Goal: Task Accomplishment & Management: Complete application form

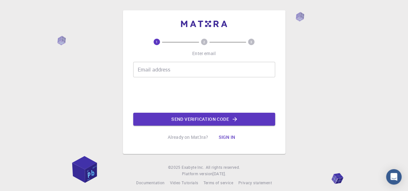
click at [170, 65] on input "Email address" at bounding box center [204, 69] width 142 height 15
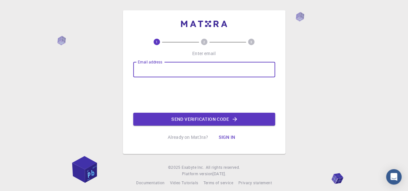
type input "amany_mostafa383@yahoo.com"
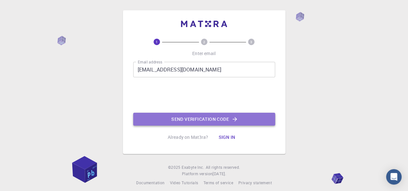
click at [201, 118] on button "Send verification code" at bounding box center [204, 119] width 142 height 13
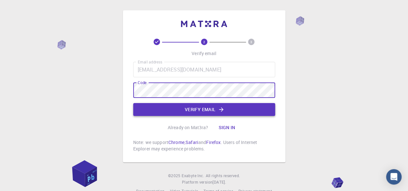
click at [256, 107] on button "Verify email" at bounding box center [204, 109] width 142 height 13
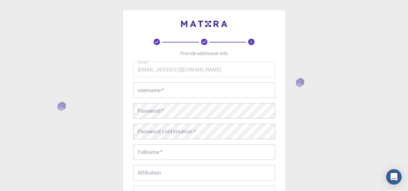
click at [198, 93] on input "username   *" at bounding box center [204, 90] width 142 height 15
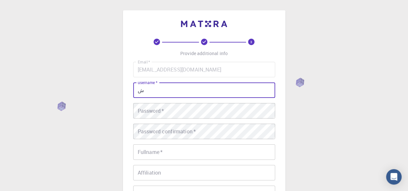
type input "ش"
type input "AMANY"
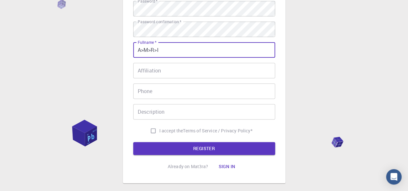
scroll to position [104, 0]
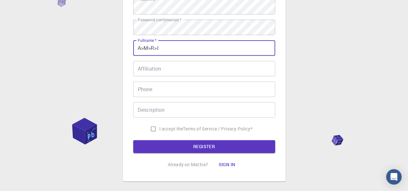
type input "A>M>R>I"
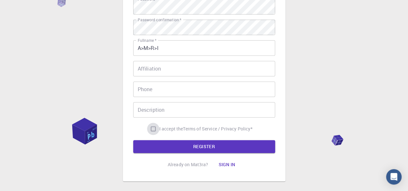
click at [148, 131] on input "I accept the Terms of Service / Privacy Policy *" at bounding box center [153, 129] width 12 height 12
checkbox input "true"
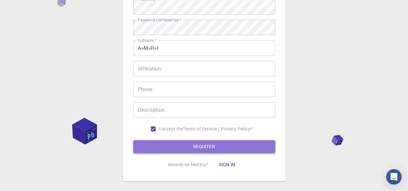
click at [208, 147] on button "REGISTER" at bounding box center [204, 146] width 142 height 13
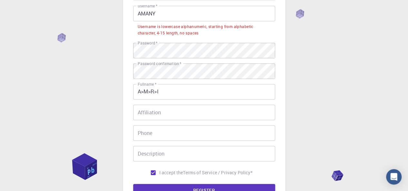
scroll to position [51, 0]
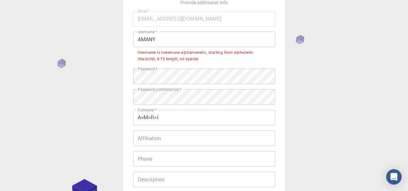
click at [307, 129] on div "3 Provide additional info Email   * amany_mostafa383@yahoo.com Email   * userna…" at bounding box center [204, 121] width 408 height 345
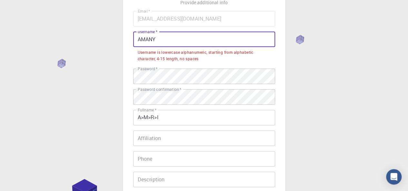
click at [167, 40] on input "AMANY" at bounding box center [204, 39] width 142 height 15
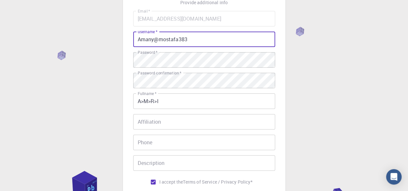
click at [345, 95] on div "3 Provide additional info Email   * amany_mostafa383@yahoo.com Email   * userna…" at bounding box center [204, 113] width 408 height 329
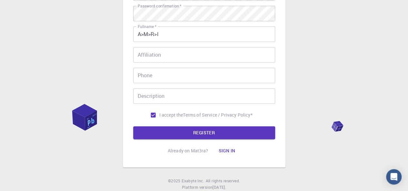
scroll to position [137, 0]
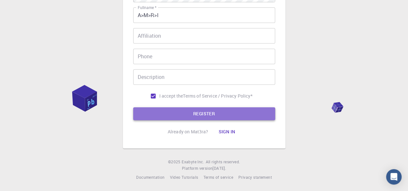
click at [205, 115] on button "REGISTER" at bounding box center [204, 113] width 142 height 13
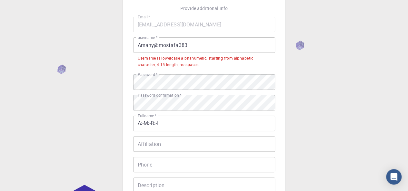
scroll to position [35, 0]
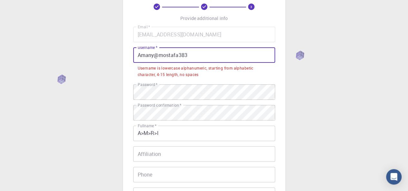
drag, startPoint x: 196, startPoint y: 56, endPoint x: 106, endPoint y: 65, distance: 90.9
click at [106, 65] on div "3 Provide additional info Email   * amany_mostafa383@yahoo.com Email   * userna…" at bounding box center [204, 137] width 408 height 345
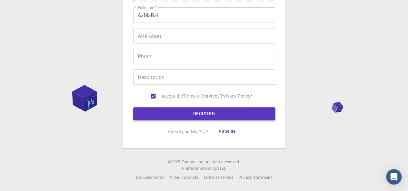
click at [196, 117] on button "REGISTER" at bounding box center [204, 113] width 142 height 13
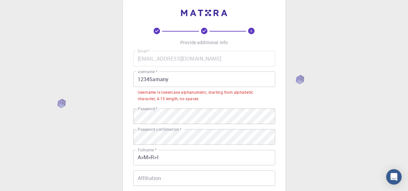
scroll to position [0, 0]
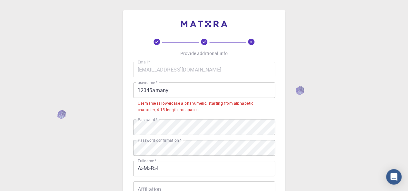
click at [170, 92] on input "12345amany" at bounding box center [204, 90] width 142 height 15
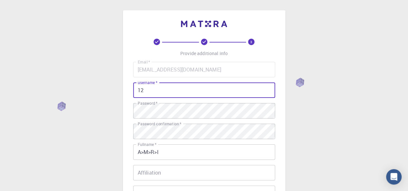
type input "1"
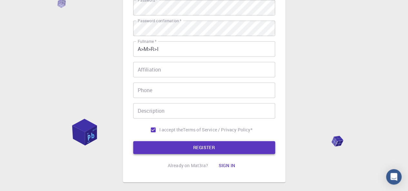
click at [159, 152] on button "REGISTER" at bounding box center [204, 147] width 142 height 13
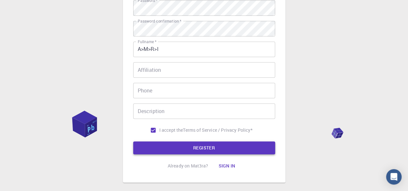
click at [141, 146] on button "REGISTER" at bounding box center [204, 148] width 142 height 13
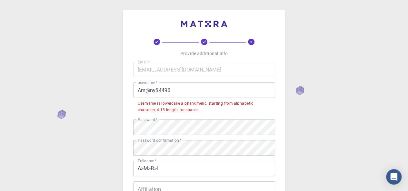
click at [175, 90] on input "Am@ny$4496" at bounding box center [204, 90] width 142 height 15
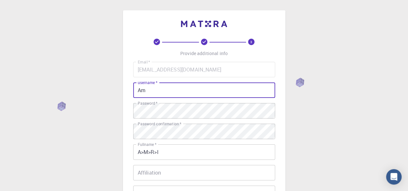
type input "A"
type input "amanymostafa"
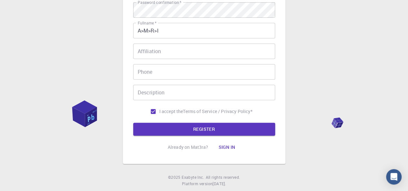
scroll to position [137, 0]
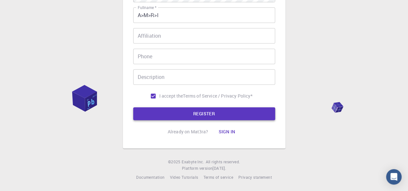
click at [205, 113] on button "REGISTER" at bounding box center [204, 113] width 142 height 13
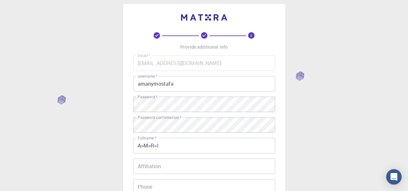
scroll to position [0, 0]
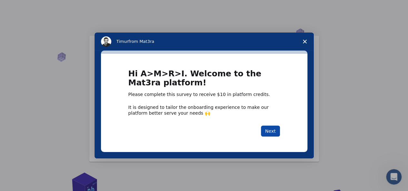
click at [273, 130] on button "Next" at bounding box center [270, 131] width 19 height 11
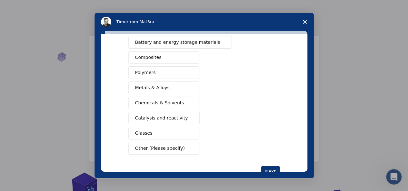
scroll to position [117, 0]
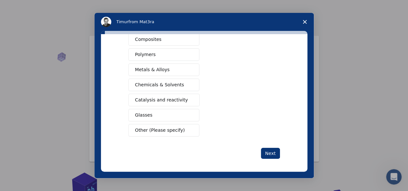
click at [167, 100] on span "Catalysis and reactivity" at bounding box center [161, 100] width 53 height 7
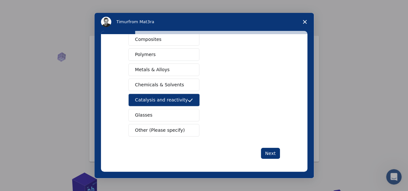
click at [168, 87] on button "Chemicals & Solvents" at bounding box center [163, 85] width 71 height 13
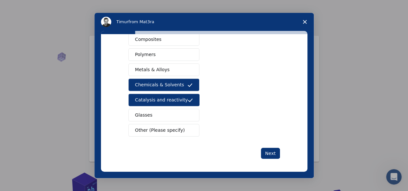
click at [188, 113] on span "Intercom messenger" at bounding box center [190, 115] width 5 height 5
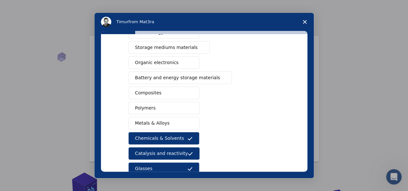
scroll to position [63, 0]
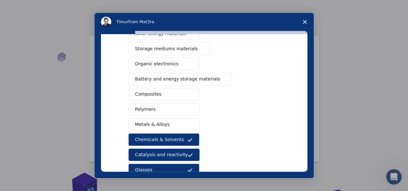
click at [175, 120] on button "Metals & Alloys" at bounding box center [163, 124] width 71 height 13
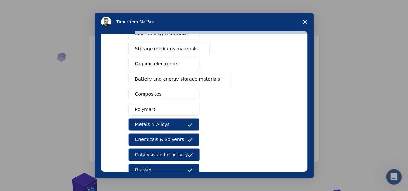
click at [174, 108] on button "Polymers" at bounding box center [163, 109] width 71 height 13
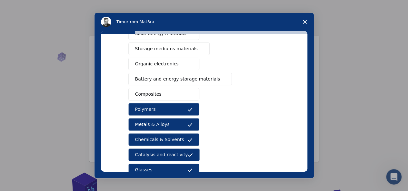
click at [174, 96] on button "Composites" at bounding box center [163, 94] width 71 height 13
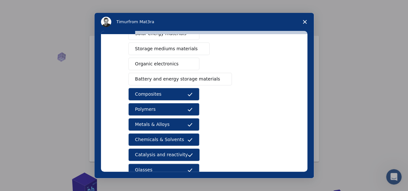
click at [177, 76] on span "Battery and energy storage materials" at bounding box center [177, 79] width 85 height 7
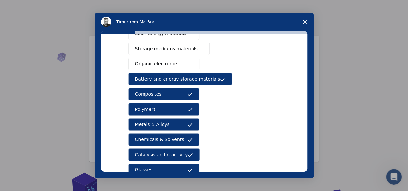
click at [173, 66] on button "Organic electronics" at bounding box center [163, 64] width 71 height 13
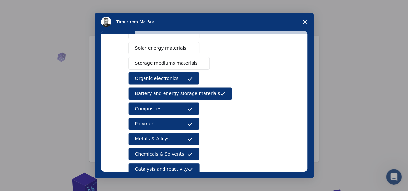
scroll to position [34, 0]
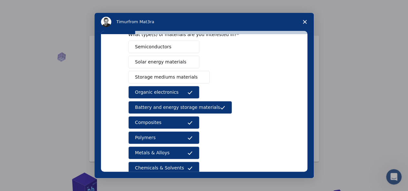
click at [162, 75] on span "Storage mediums materials" at bounding box center [166, 77] width 63 height 7
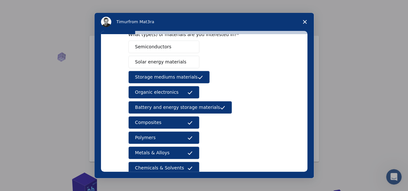
click at [162, 65] on button "Solar energy materials" at bounding box center [163, 62] width 71 height 13
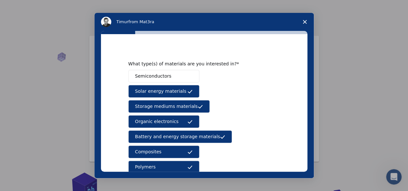
scroll to position [4, 0]
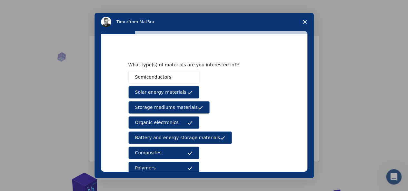
click at [163, 77] on span "Semiconductors" at bounding box center [153, 77] width 36 height 7
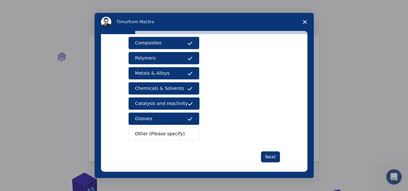
scroll to position [117, 0]
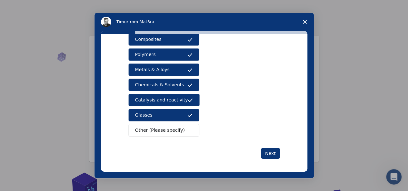
click at [160, 130] on span "Other (Please specify)" at bounding box center [160, 130] width 50 height 7
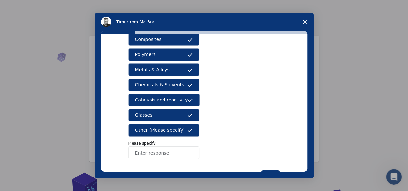
click at [170, 153] on input "Enter response" at bounding box center [163, 153] width 71 height 13
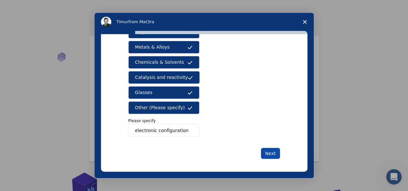
type input "electronic configuration"
click at [269, 151] on button "Next" at bounding box center [270, 153] width 19 height 11
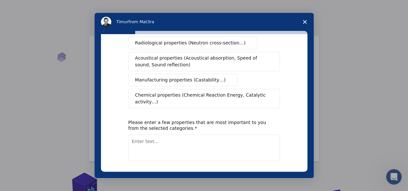
scroll to position [0, 0]
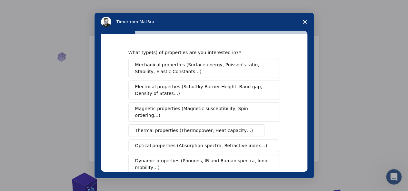
click at [177, 85] on span "Electrical properties (Schottky Barrier Height, Band gap, Density of States…)" at bounding box center [202, 91] width 134 height 14
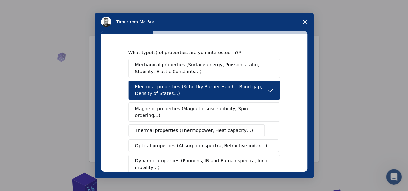
click at [184, 72] on span "Mechanical properties (Surface energy, Poisson's ratio, Stability, Elastic Cons…" at bounding box center [202, 69] width 135 height 14
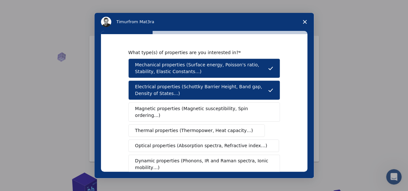
click at [180, 115] on button "Magnetic properties (Magnetic susceptibility, Spin ordering…)" at bounding box center [204, 112] width 152 height 19
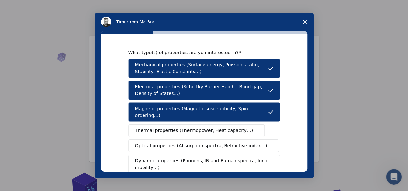
click at [177, 127] on span "Thermal properties (Thermopower, Heat capacity…)" at bounding box center [194, 130] width 118 height 7
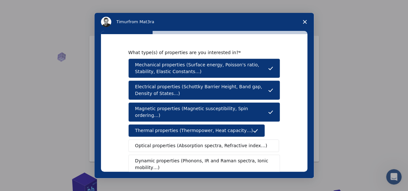
click at [171, 143] on span "Optical properties (Absorption spectra, Refractive index…)" at bounding box center [201, 146] width 132 height 7
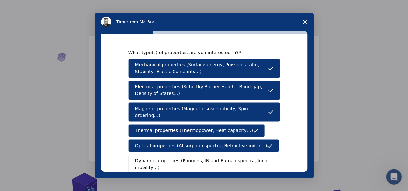
click at [172, 158] on span "Dynamic properties (Phonons, IR and Raman spectra, Ionic mobility…)" at bounding box center [202, 165] width 134 height 14
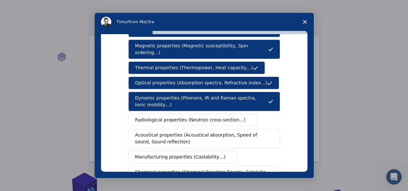
scroll to position [66, 0]
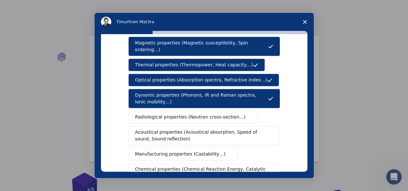
click at [212, 114] on span "Radiological properties (Neutron cross-section…)" at bounding box center [190, 117] width 111 height 7
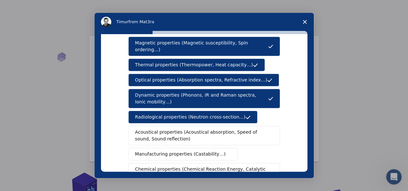
click at [203, 129] on span "Acoustical properties (Acoustical absorption, Speed of sound, Sound reflection)" at bounding box center [202, 136] width 134 height 14
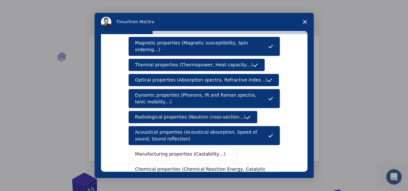
click at [197, 151] on span "Manufacturing properties (Castability…)" at bounding box center [180, 154] width 91 height 7
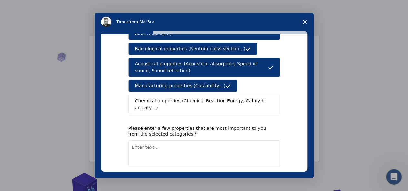
scroll to position [135, 0]
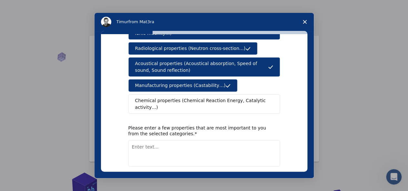
click at [225, 97] on button "Chemical properties (Chemical Reaction Energy, Catalytic activity…)" at bounding box center [204, 104] width 152 height 19
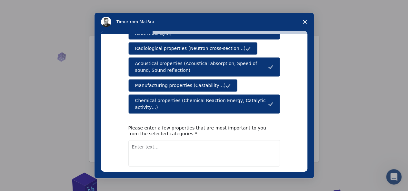
click at [274, 178] on button "Next" at bounding box center [270, 183] width 19 height 11
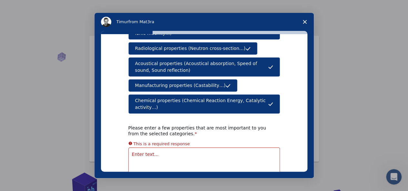
click at [202, 148] on textarea "Enter text..." at bounding box center [204, 161] width 152 height 26
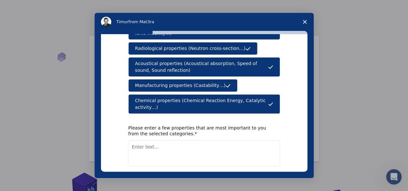
click at [179, 140] on textarea "Enter text..." at bounding box center [204, 153] width 152 height 26
type textarea "all chemistry branches"
click at [272, 178] on button "Next" at bounding box center [270, 183] width 19 height 11
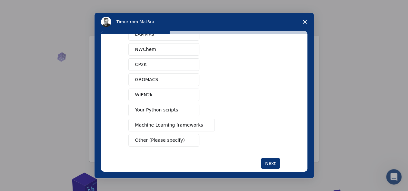
scroll to position [62, 0]
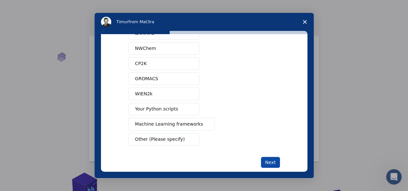
click at [271, 161] on button "Next" at bounding box center [270, 162] width 19 height 11
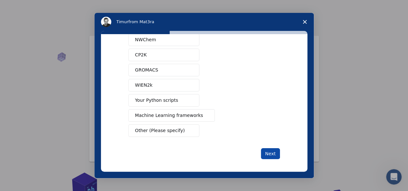
scroll to position [79, 0]
click at [270, 153] on button "Next" at bounding box center [270, 153] width 19 height 11
click at [265, 148] on button "Next" at bounding box center [270, 153] width 19 height 11
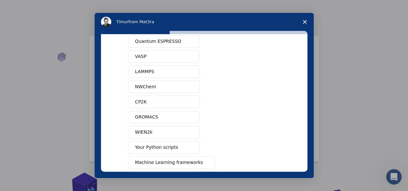
scroll to position [0, 0]
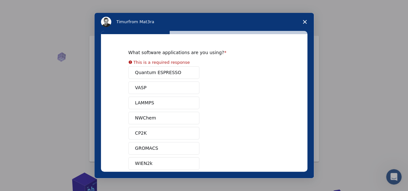
click at [179, 73] on div "Quantum ESPRESSO VASP LAMMPS NWChem CP2K GROMACS WIEN2k Your Python scripts Mac…" at bounding box center [204, 140] width 152 height 149
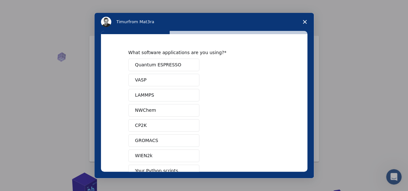
click at [178, 89] on button "LAMMPS" at bounding box center [163, 95] width 71 height 13
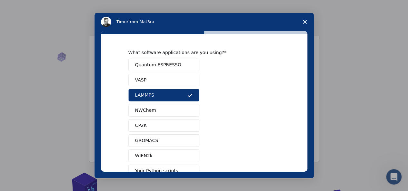
click at [179, 65] on button "Quantum ESPRESSO" at bounding box center [163, 65] width 71 height 13
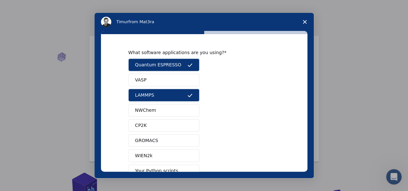
click at [175, 83] on button "VASP" at bounding box center [163, 80] width 71 height 13
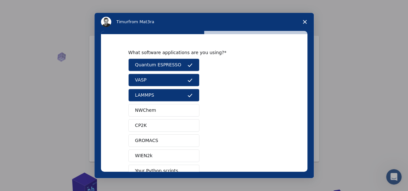
click at [174, 107] on button "NWChem" at bounding box center [163, 110] width 71 height 13
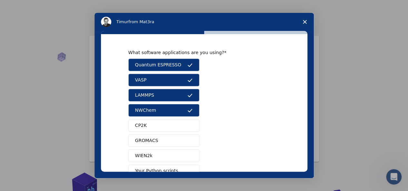
click at [172, 127] on button "CP2K" at bounding box center [163, 125] width 71 height 13
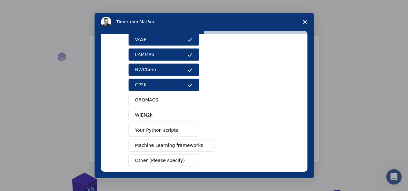
scroll to position [71, 0]
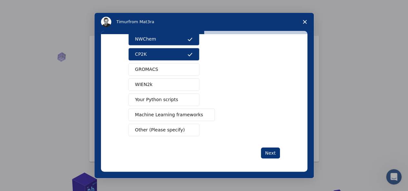
click at [170, 70] on button "GROMACS" at bounding box center [163, 69] width 71 height 13
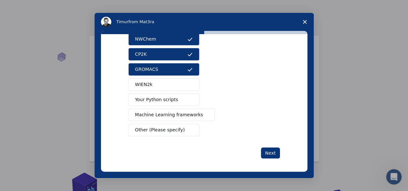
click at [175, 82] on button "WIEN2k" at bounding box center [163, 84] width 71 height 13
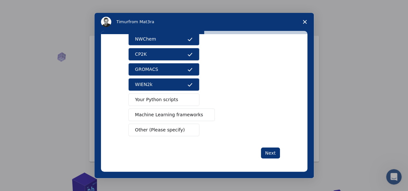
click at [170, 98] on span "Your Python scripts" at bounding box center [156, 99] width 43 height 7
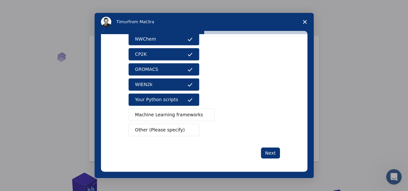
click at [170, 109] on button "Machine Learning frameworks" at bounding box center [171, 115] width 87 height 13
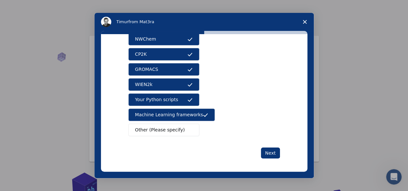
click at [166, 130] on span "Other (Please specify)" at bounding box center [160, 130] width 50 height 7
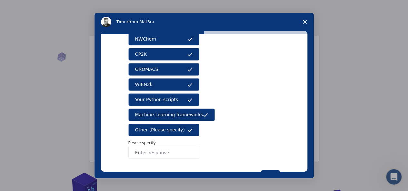
scroll to position [94, 0]
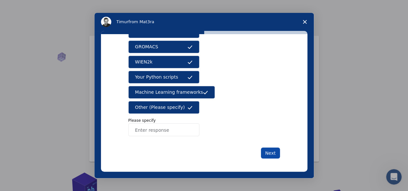
click at [272, 152] on button "Next" at bounding box center [270, 153] width 19 height 11
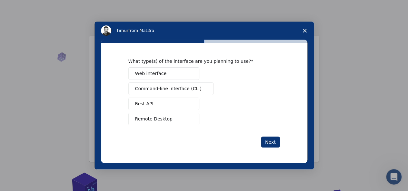
click at [168, 74] on button "Web interface" at bounding box center [163, 73] width 71 height 13
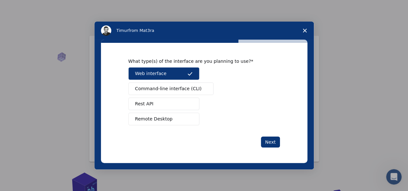
click at [182, 93] on button "Command-line interface (CLI)" at bounding box center [170, 89] width 85 height 13
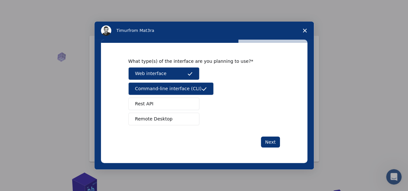
click at [181, 107] on button "Rest API" at bounding box center [163, 104] width 71 height 13
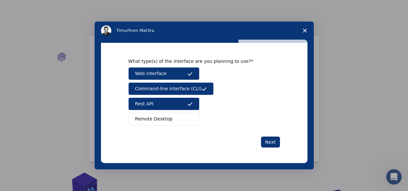
click at [177, 120] on button "Remote Desktop" at bounding box center [163, 119] width 71 height 13
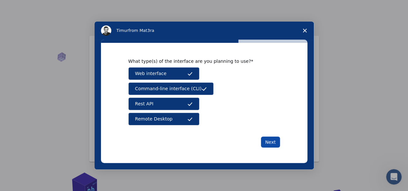
click at [267, 139] on button "Next" at bounding box center [270, 142] width 19 height 11
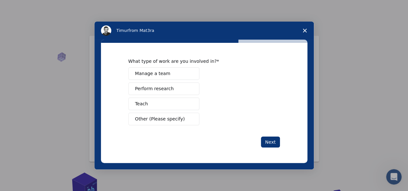
click at [144, 73] on span "Manage a team" at bounding box center [152, 73] width 35 height 7
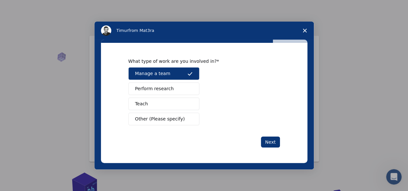
click at [136, 104] on span "Teach" at bounding box center [141, 104] width 13 height 7
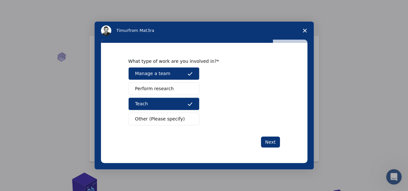
click at [144, 75] on span "Manage a team" at bounding box center [152, 73] width 35 height 7
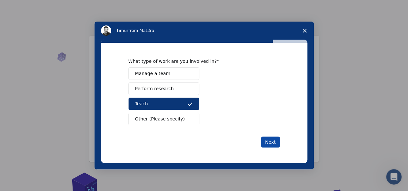
click at [269, 144] on button "Next" at bounding box center [270, 142] width 19 height 11
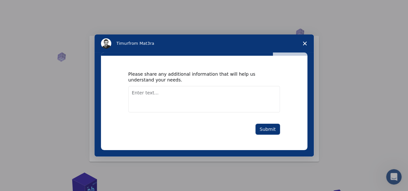
click at [150, 96] on textarea "Enter text..." at bounding box center [204, 99] width 152 height 26
type textarea "thanks"
click at [259, 128] on button "Submit" at bounding box center [268, 129] width 25 height 11
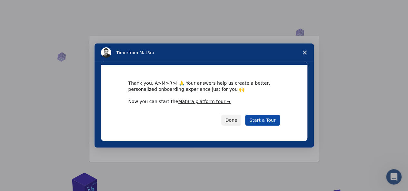
click at [261, 122] on link "Start a Tour" at bounding box center [262, 120] width 35 height 11
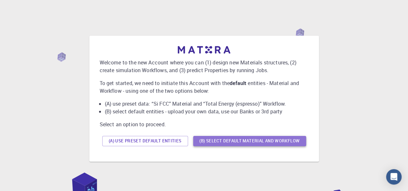
click at [264, 142] on button "(B) Select default material and workflow" at bounding box center [249, 141] width 113 height 10
